Goal: Transaction & Acquisition: Register for event/course

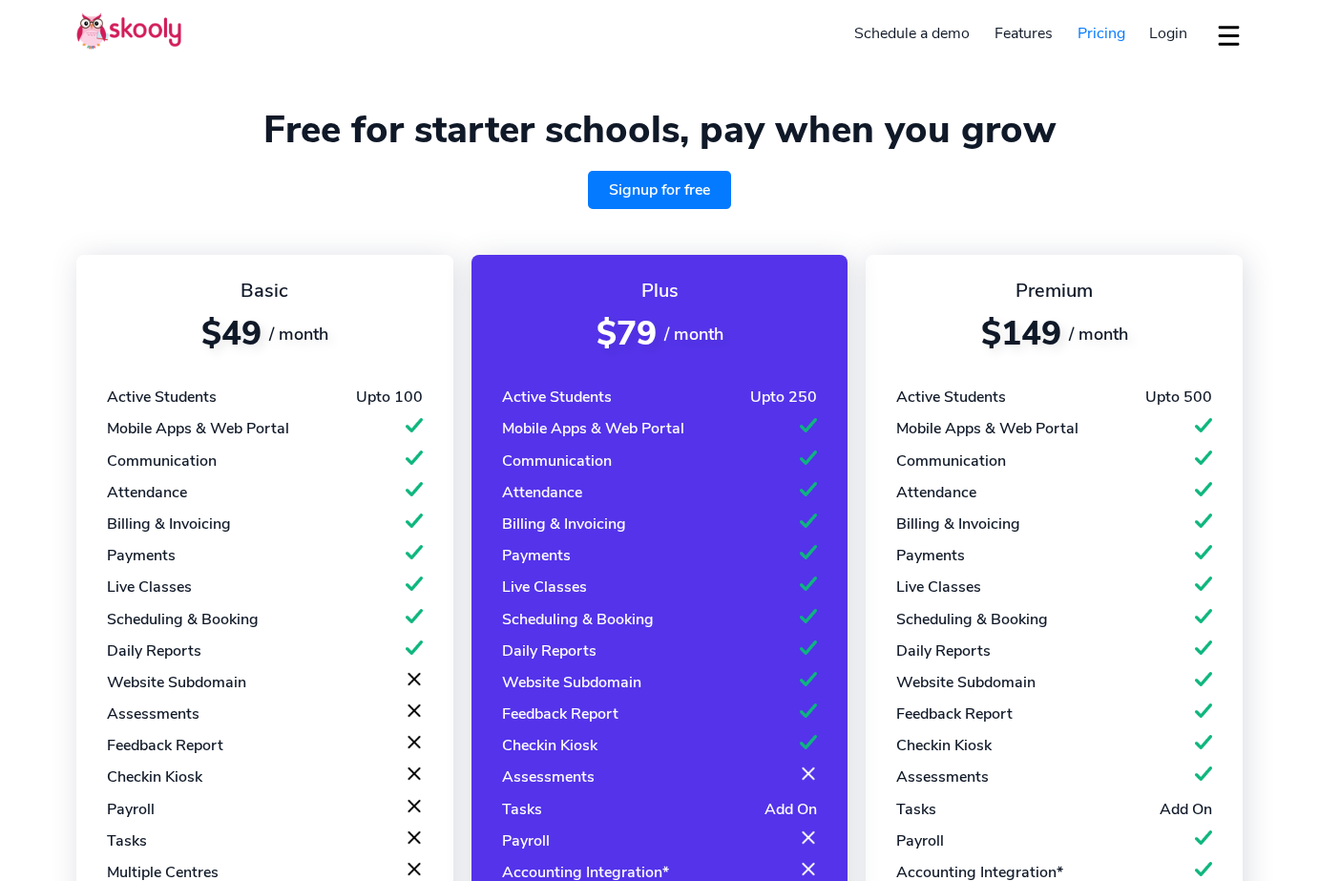
select select "en"
select select "65"
select select "[GEOGRAPHIC_DATA]"
select select "[GEOGRAPHIC_DATA]/[GEOGRAPHIC_DATA]"
click at [654, 194] on link "Signup for free" at bounding box center [659, 190] width 143 height 38
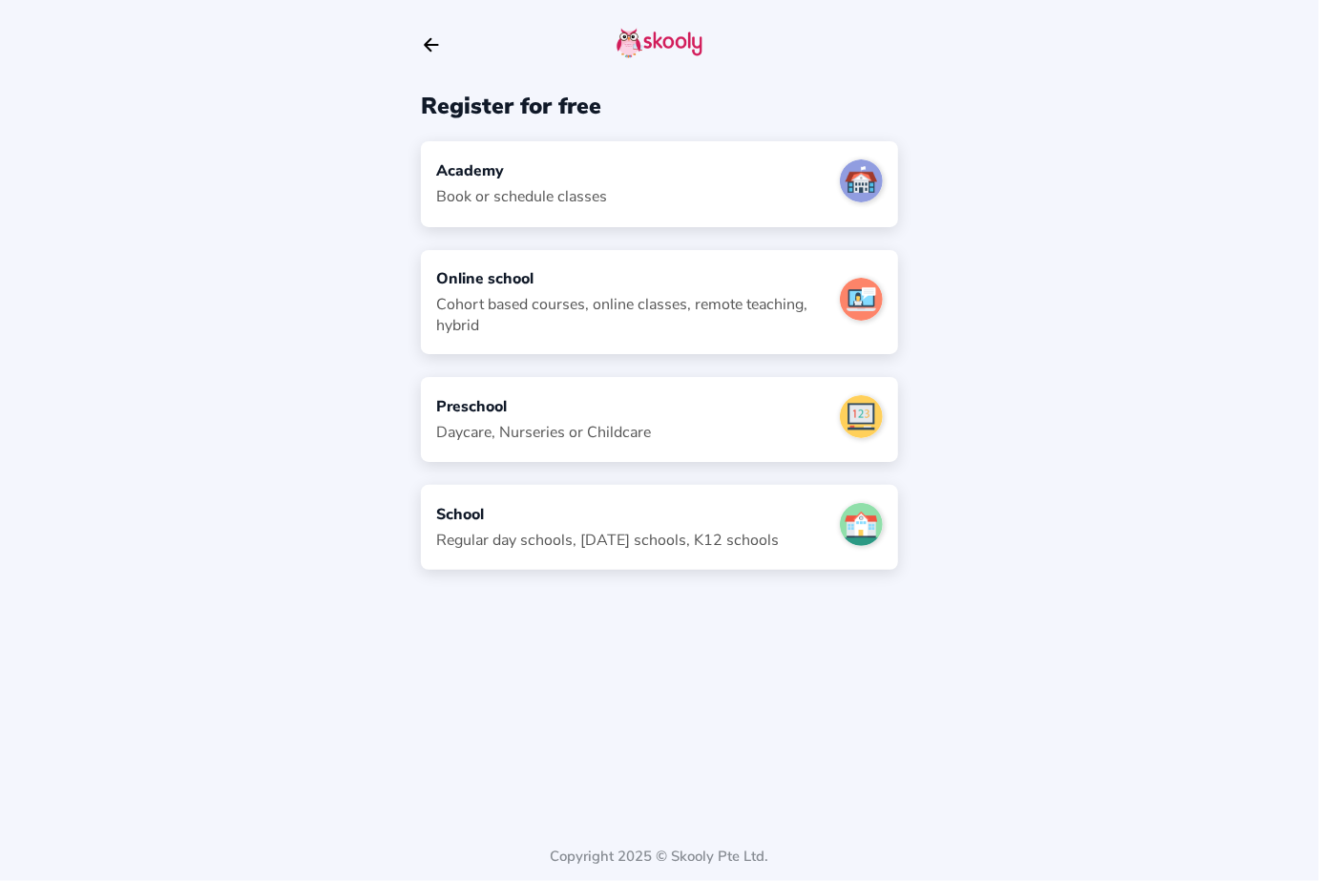
click at [652, 198] on div "Academy Book or schedule classes" at bounding box center [659, 183] width 477 height 85
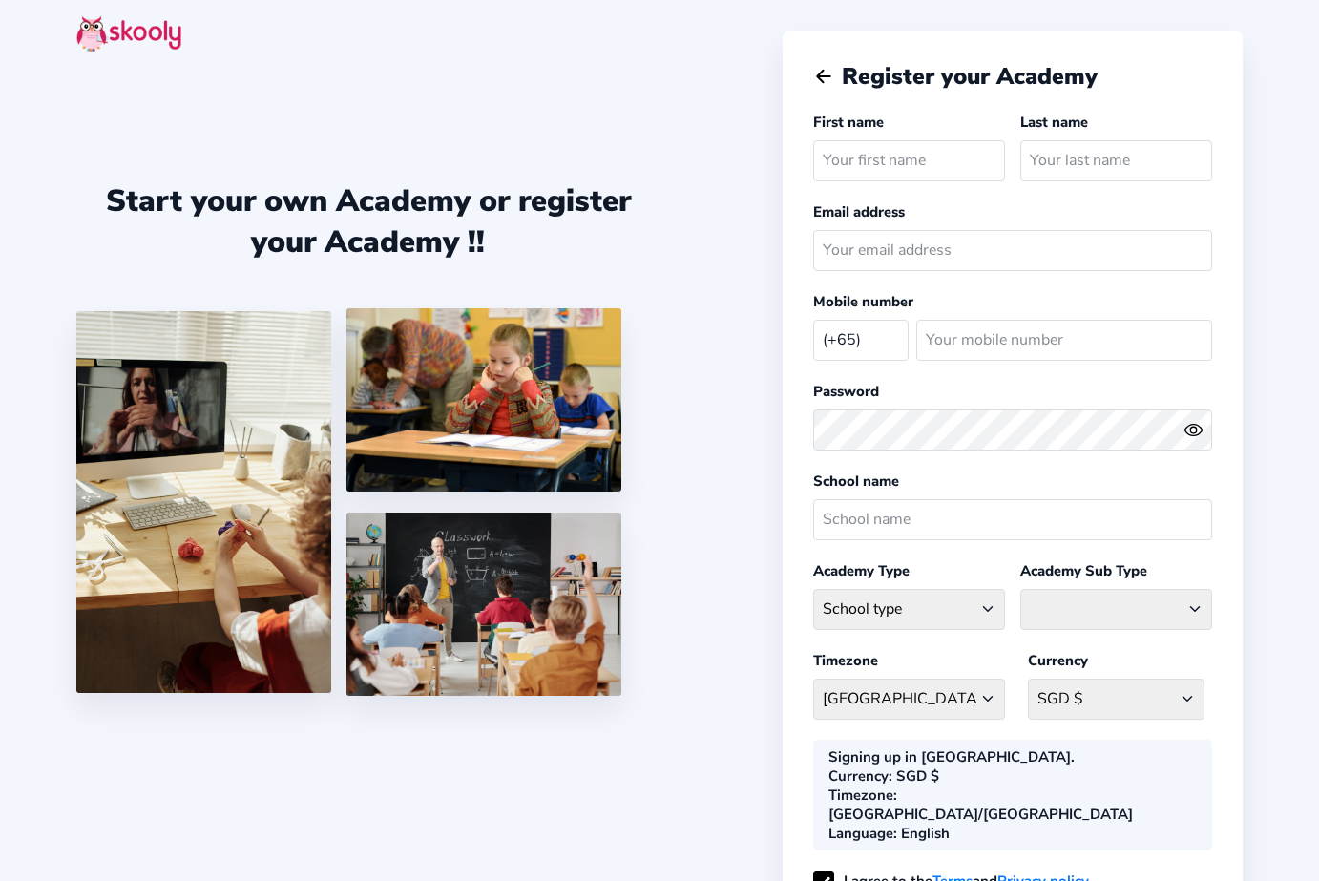
select select "SG"
